Goal: Transaction & Acquisition: Book appointment/travel/reservation

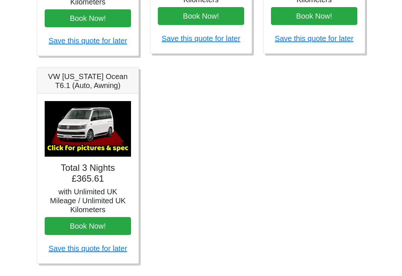
scroll to position [476, 0]
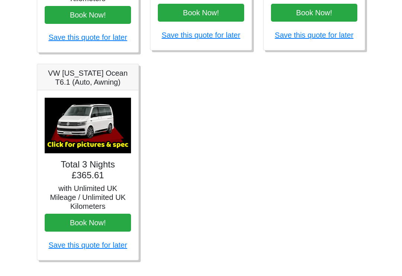
click at [94, 221] on button "Book Now!" at bounding box center [88, 222] width 86 height 18
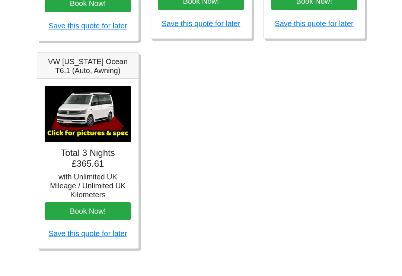
click at [96, 208] on button "Book Now!" at bounding box center [88, 211] width 86 height 18
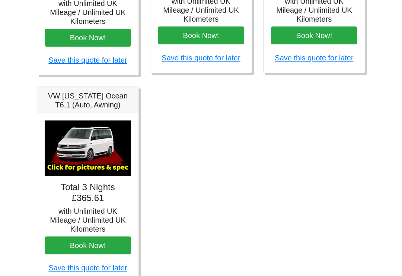
scroll to position [453, 0]
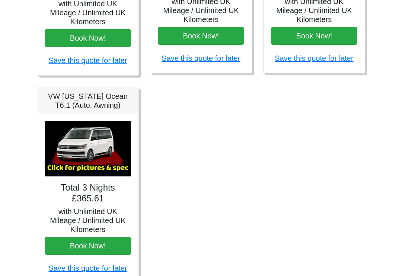
click at [80, 94] on h5 "VW [US_STATE] Ocean T6.1 (Auto, Awning)" at bounding box center [88, 101] width 86 height 18
click at [98, 187] on h4 "Total 3 Nights £365.61" at bounding box center [88, 193] width 86 height 22
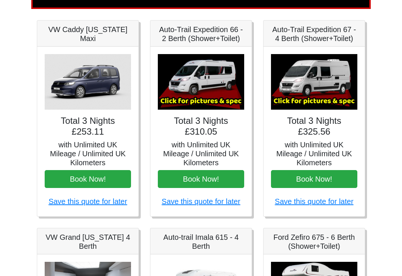
scroll to position [104, 0]
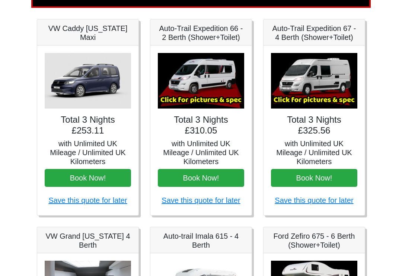
click at [209, 178] on button "Book Now!" at bounding box center [201, 178] width 86 height 18
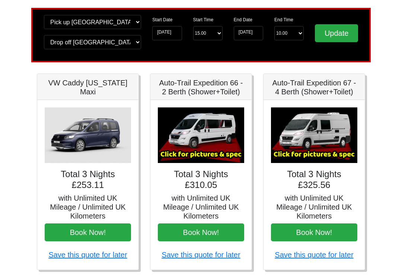
scroll to position [0, 0]
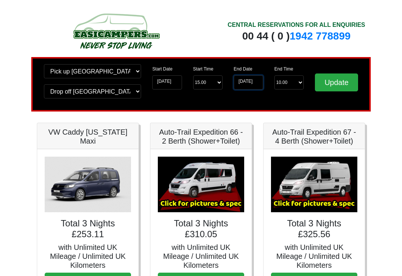
click at [249, 85] on input "06-04-2026" at bounding box center [248, 82] width 29 height 14
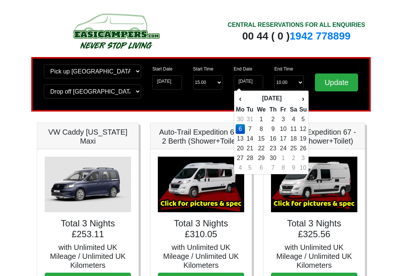
click at [255, 130] on td "7" at bounding box center [250, 129] width 10 height 10
type input "07-04-2026"
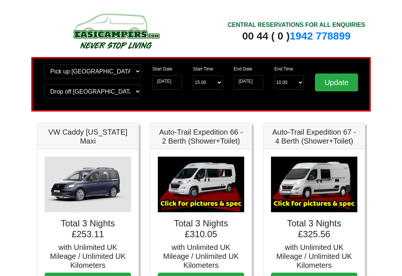
click at [344, 83] on input "Update" at bounding box center [336, 82] width 43 height 18
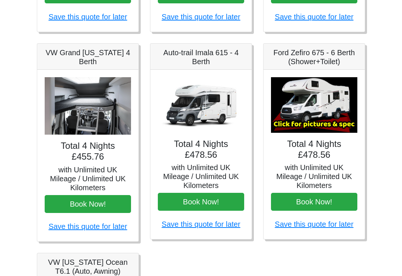
scroll to position [290, 0]
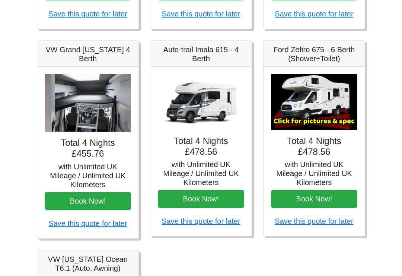
click at [94, 199] on button "Book Now!" at bounding box center [88, 201] width 86 height 18
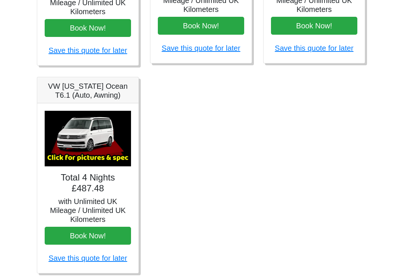
scroll to position [476, 0]
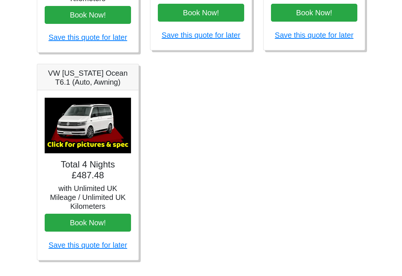
click at [101, 224] on button "Book Now!" at bounding box center [88, 222] width 86 height 18
